Goal: Task Accomplishment & Management: Manage account settings

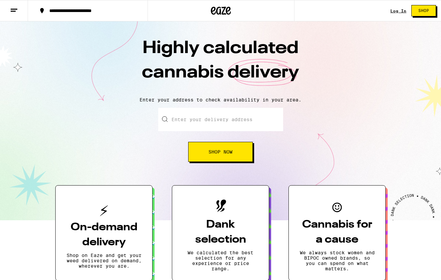
click at [395, 9] on link "Log In" at bounding box center [398, 11] width 16 height 4
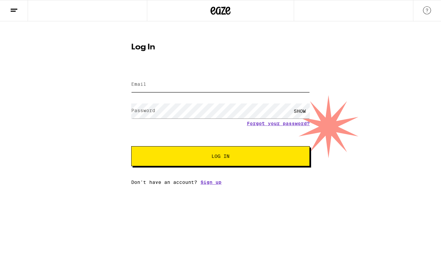
type input "[PERSON_NAME][EMAIL_ADDRESS][PERSON_NAME][DOMAIN_NAME]"
click at [213, 83] on input "[PERSON_NAME][EMAIL_ADDRESS][PERSON_NAME][DOMAIN_NAME]" at bounding box center [220, 84] width 179 height 15
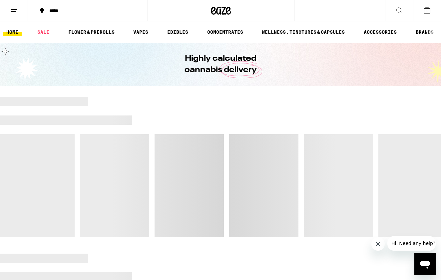
drag, startPoint x: 207, startPoint y: 161, endPoint x: 226, endPoint y: 117, distance: 48.0
click at [226, 117] on div at bounding box center [220, 167] width 441 height 140
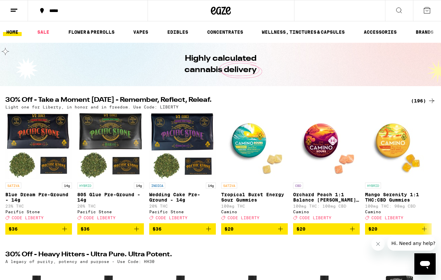
click at [16, 9] on line at bounding box center [14, 9] width 7 height 0
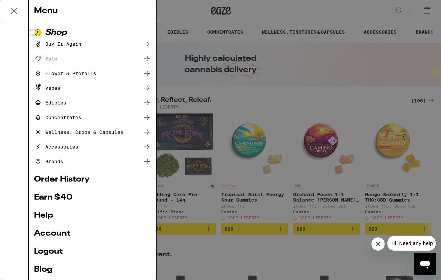
click at [59, 232] on link "Account" at bounding box center [92, 233] width 117 height 8
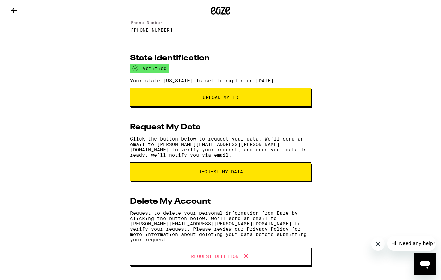
click at [226, 254] on span "Request Deletion" at bounding box center [215, 256] width 48 height 5
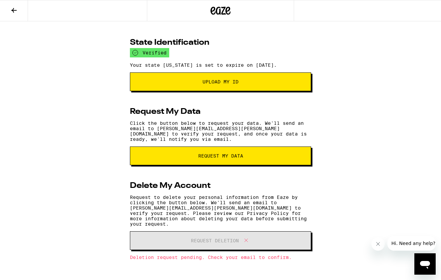
scroll to position [86, 0]
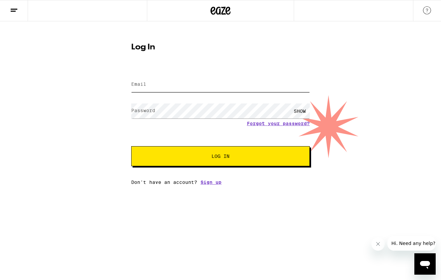
click at [170, 88] on input "Email" at bounding box center [220, 84] width 179 height 15
type input "[PERSON_NAME][EMAIL_ADDRESS][PERSON_NAME][DOMAIN_NAME]"
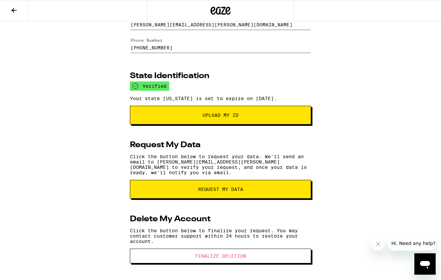
scroll to position [55, 0]
click at [209, 254] on span "Finalize Deletion" at bounding box center [220, 255] width 51 height 5
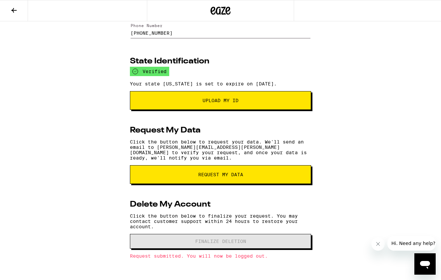
scroll to position [70, 0]
